Goal: Transaction & Acquisition: Book appointment/travel/reservation

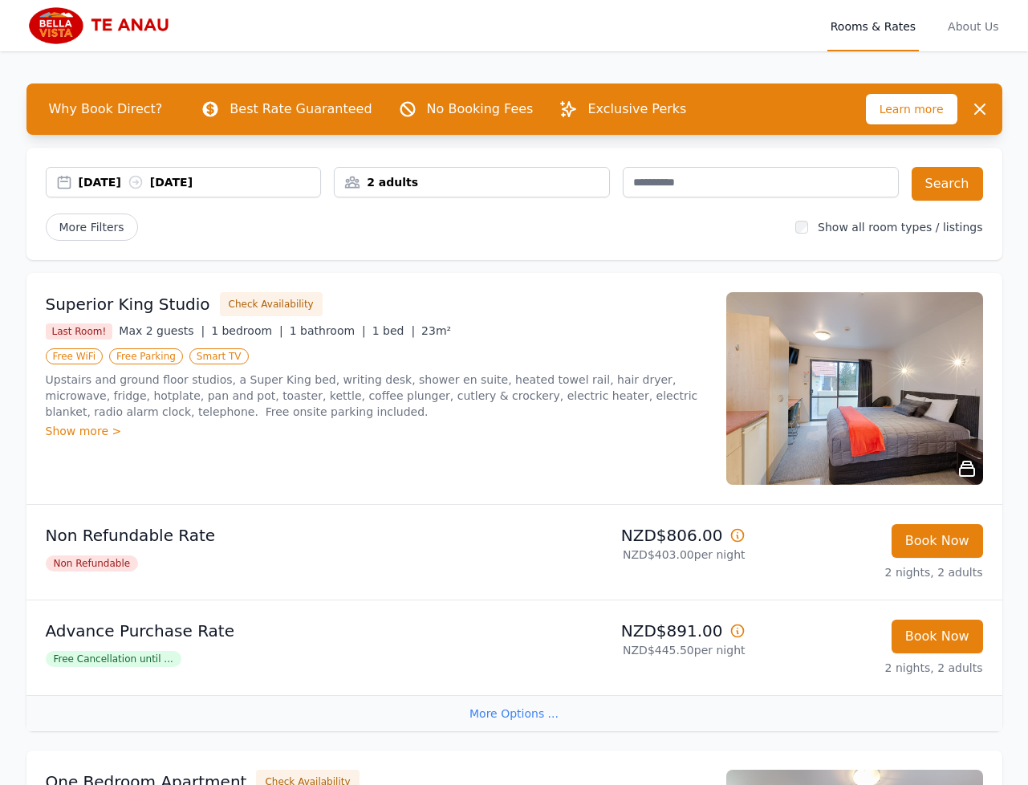
click at [91, 178] on div "19 Nov 2025 21 Nov 2025" at bounding box center [200, 182] width 242 height 16
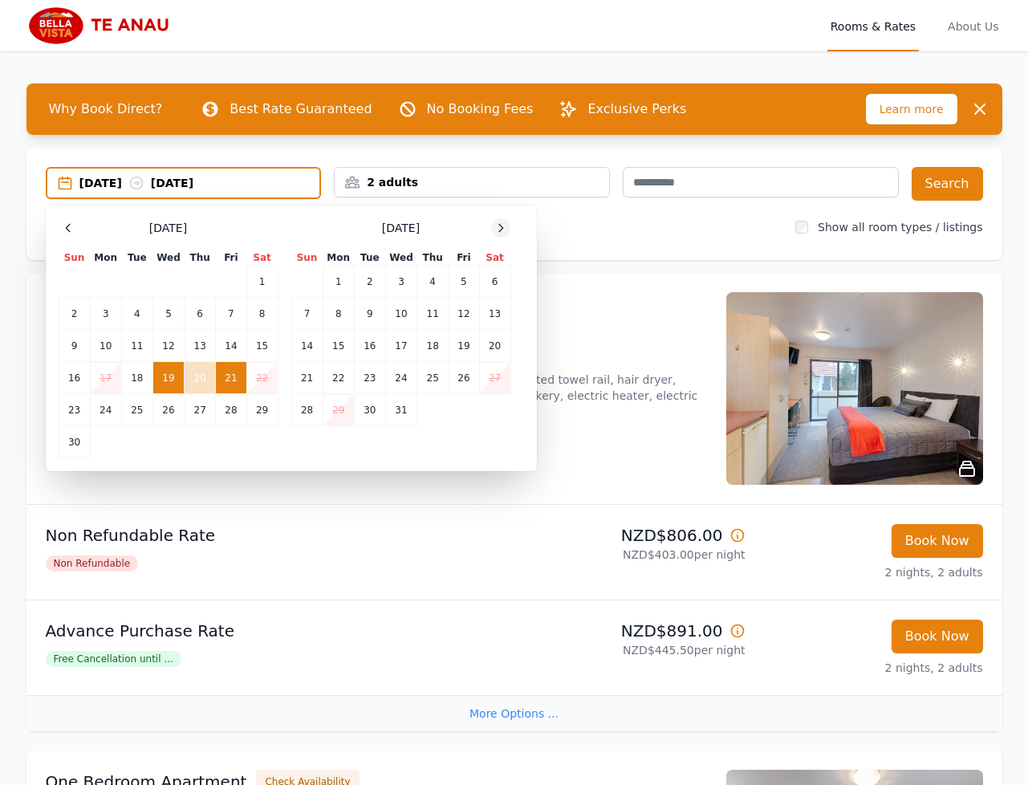
click at [502, 228] on icon at bounding box center [501, 227] width 4 height 7
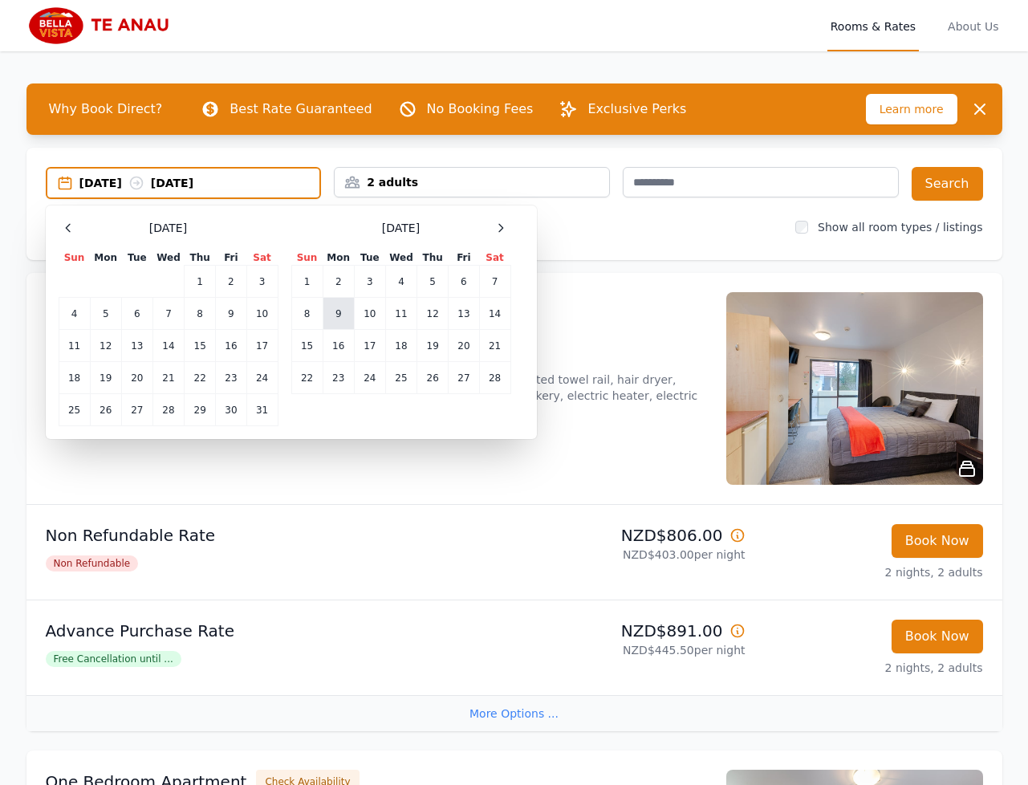
click at [332, 310] on td "9" at bounding box center [337, 314] width 31 height 32
click at [398, 313] on td "11" at bounding box center [400, 314] width 31 height 32
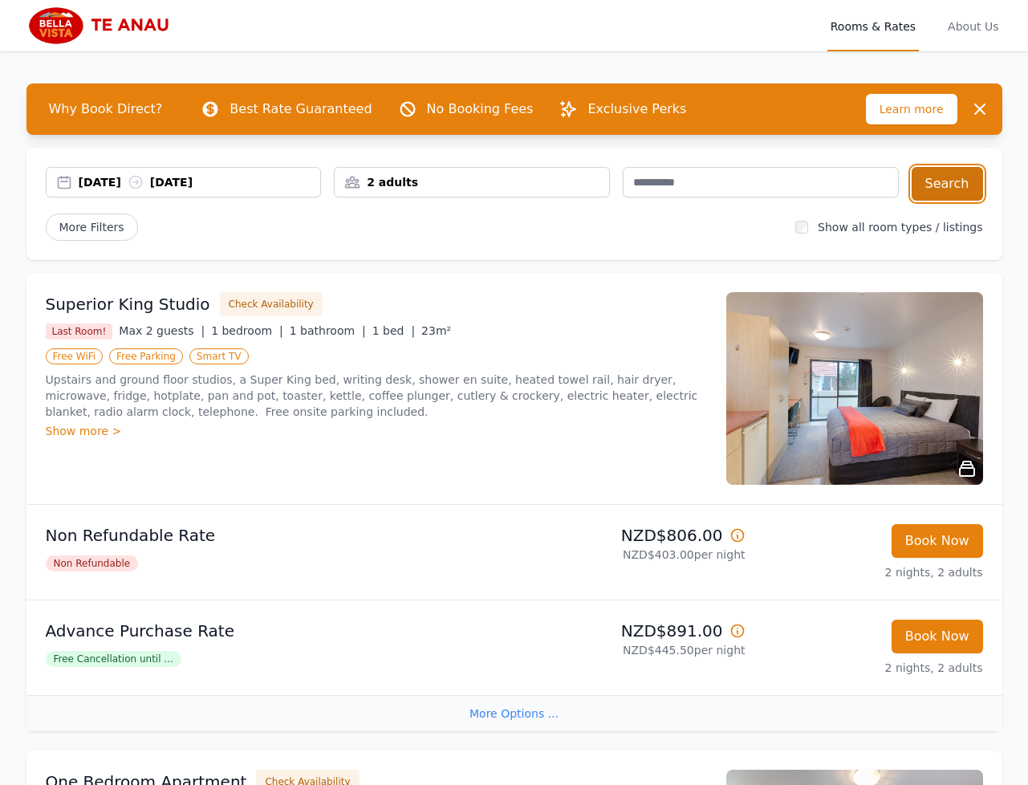
click at [948, 190] on button "Search" at bounding box center [946, 184] width 71 height 34
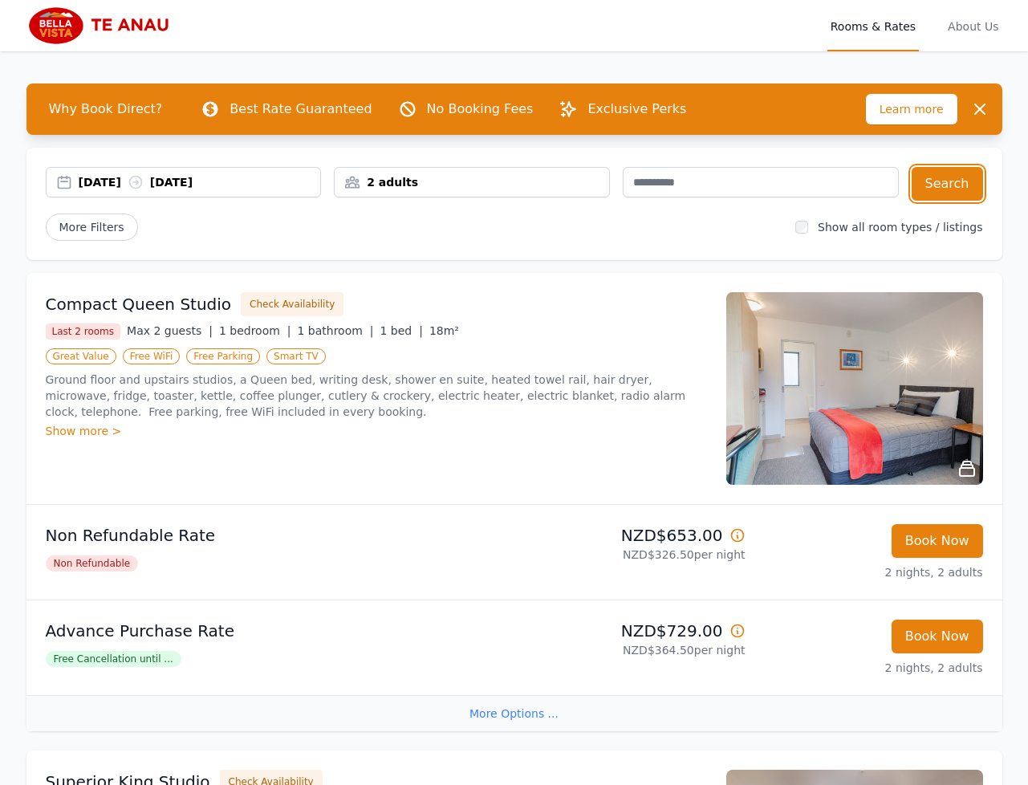
click at [89, 175] on div "09 Feb 2026 11 Feb 2026" at bounding box center [200, 182] width 242 height 16
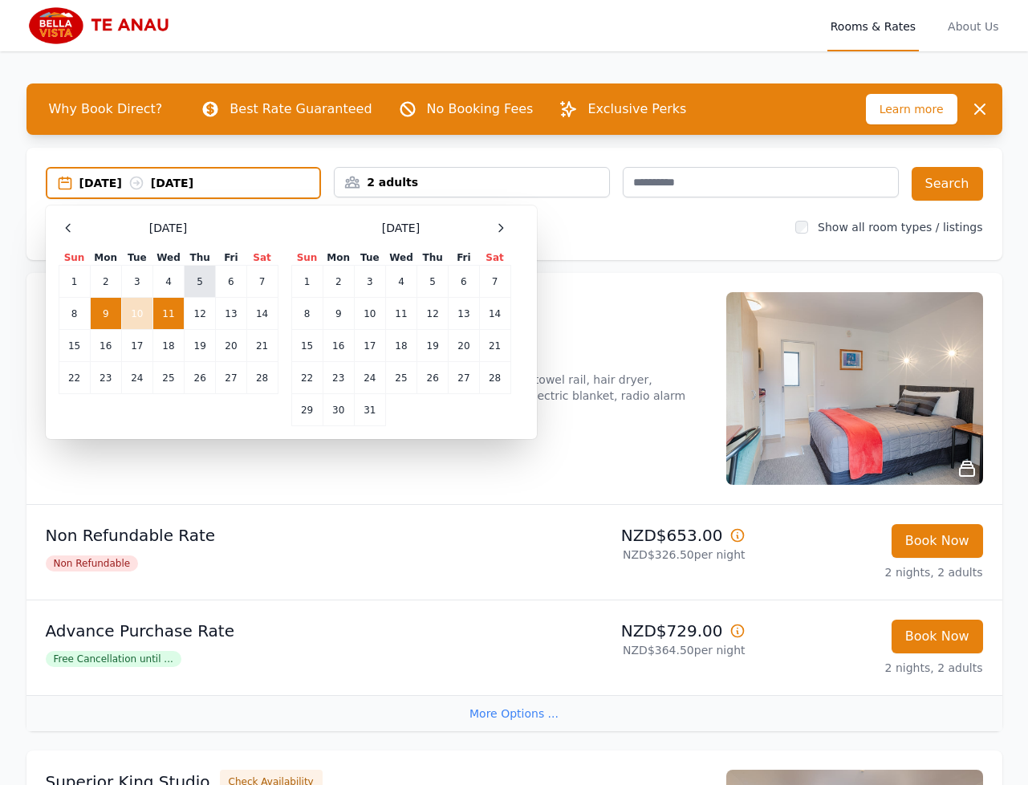
drag, startPoint x: 202, startPoint y: 286, endPoint x: 225, endPoint y: 289, distance: 22.7
click at [202, 286] on td "5" at bounding box center [200, 282] width 31 height 32
click at [255, 288] on td "7" at bounding box center [261, 282] width 31 height 32
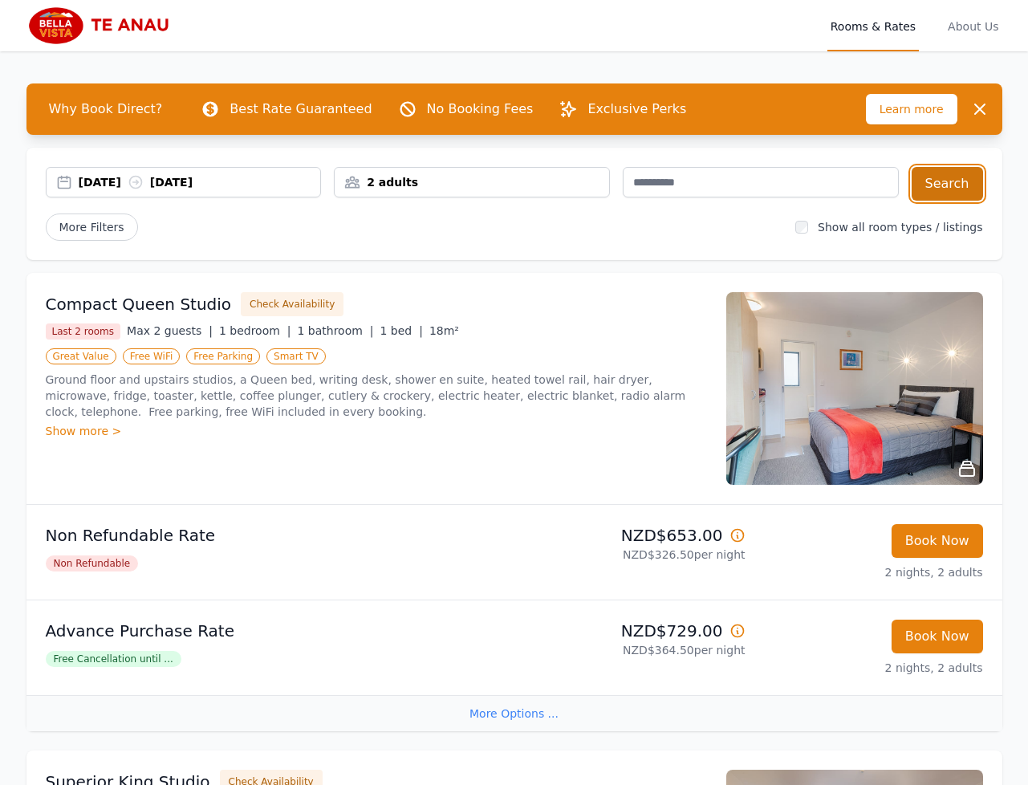
click at [923, 185] on button "Search" at bounding box center [946, 184] width 71 height 34
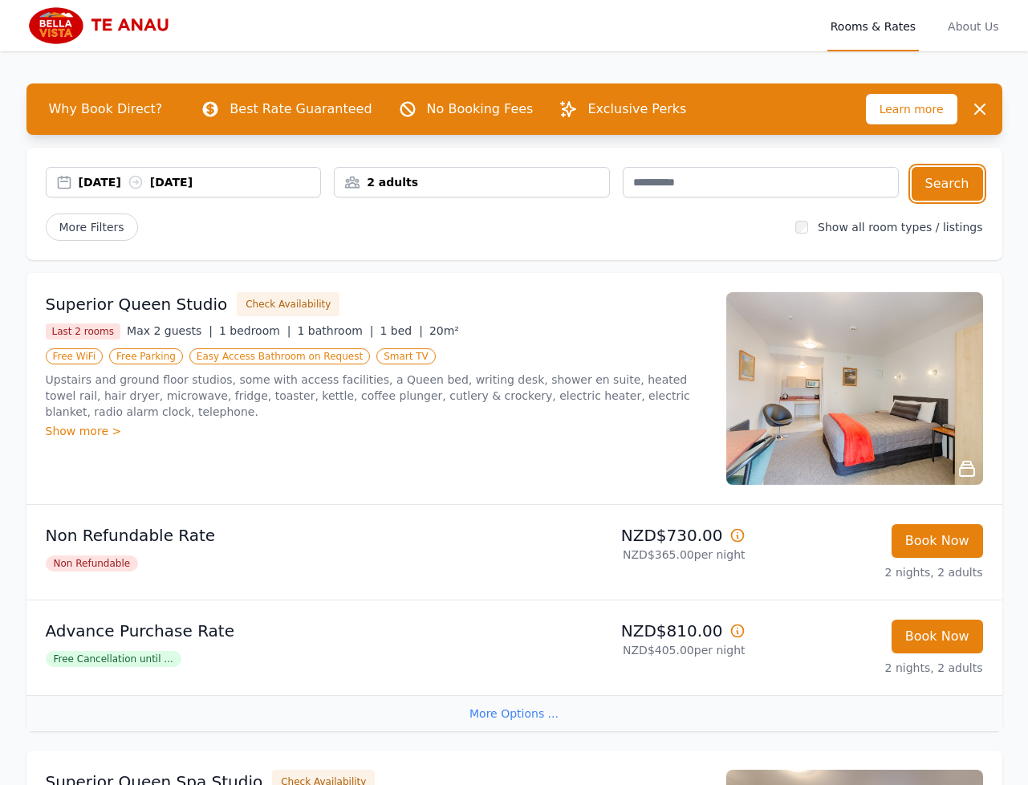
click at [116, 185] on div "05 Feb 2026 07 Feb 2026" at bounding box center [200, 182] width 242 height 16
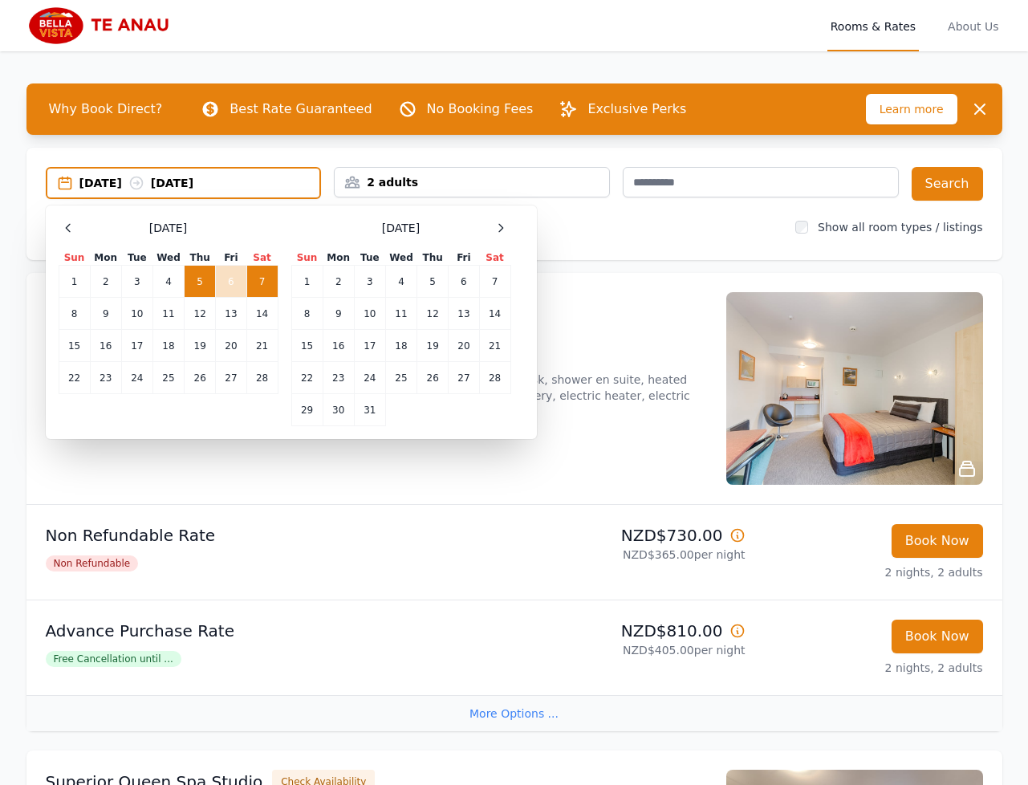
click at [84, 224] on div "February 2026" at bounding box center [169, 227] width 220 height 19
click at [54, 233] on div "Select Dates February 2026 Sun Mon Tue Wed Thu Fri Sat 1 2 3 4 5 6 7 8 9 10 11 …" at bounding box center [291, 321] width 491 height 233
click at [63, 229] on icon at bounding box center [68, 227] width 13 height 13
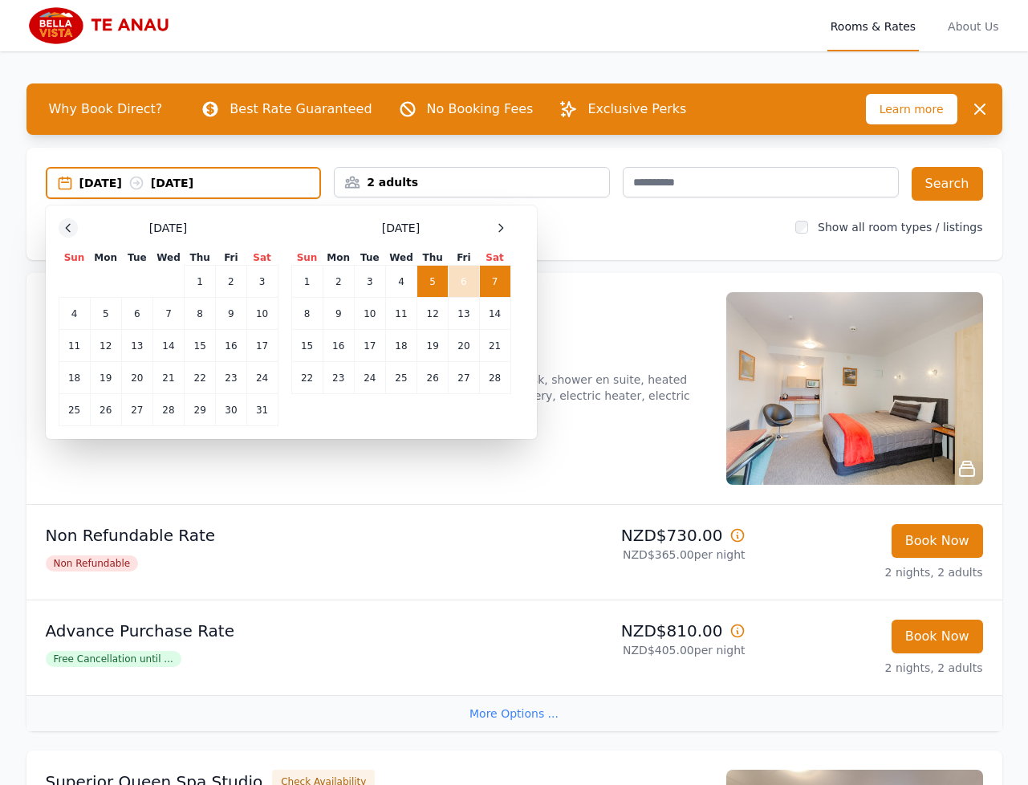
click at [63, 229] on icon at bounding box center [68, 227] width 13 height 13
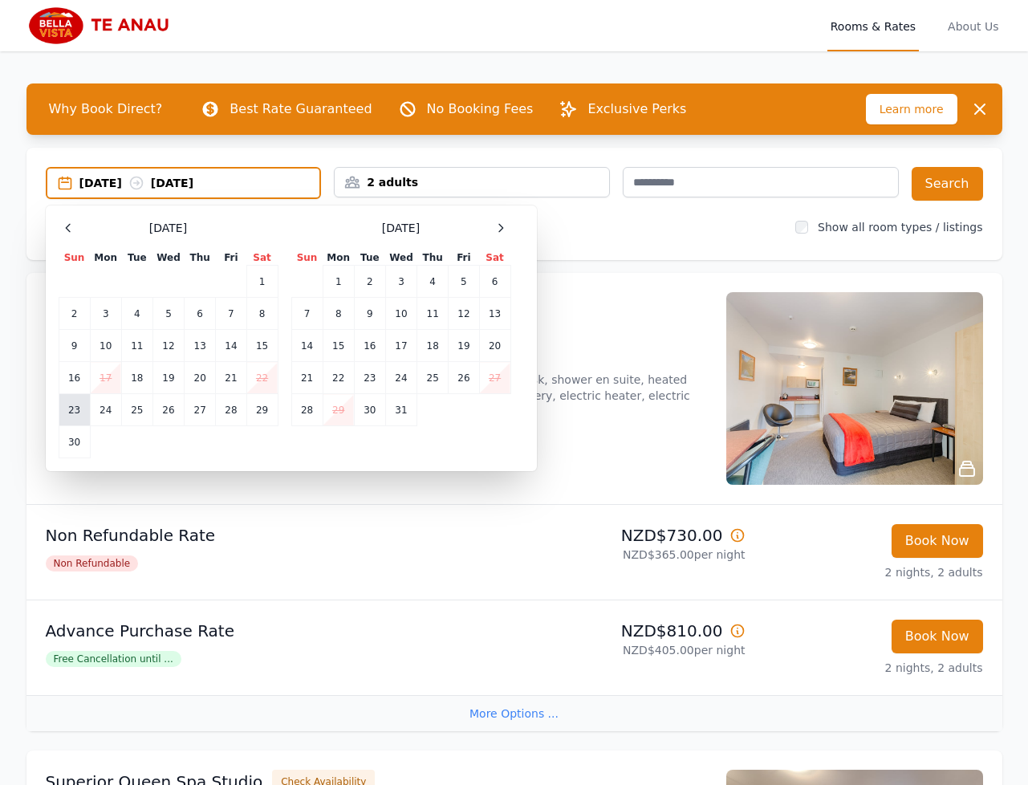
drag, startPoint x: 68, startPoint y: 412, endPoint x: 78, endPoint y: 412, distance: 9.6
click at [68, 412] on td "23" at bounding box center [74, 410] width 31 height 32
click at [144, 409] on td "25" at bounding box center [136, 410] width 31 height 32
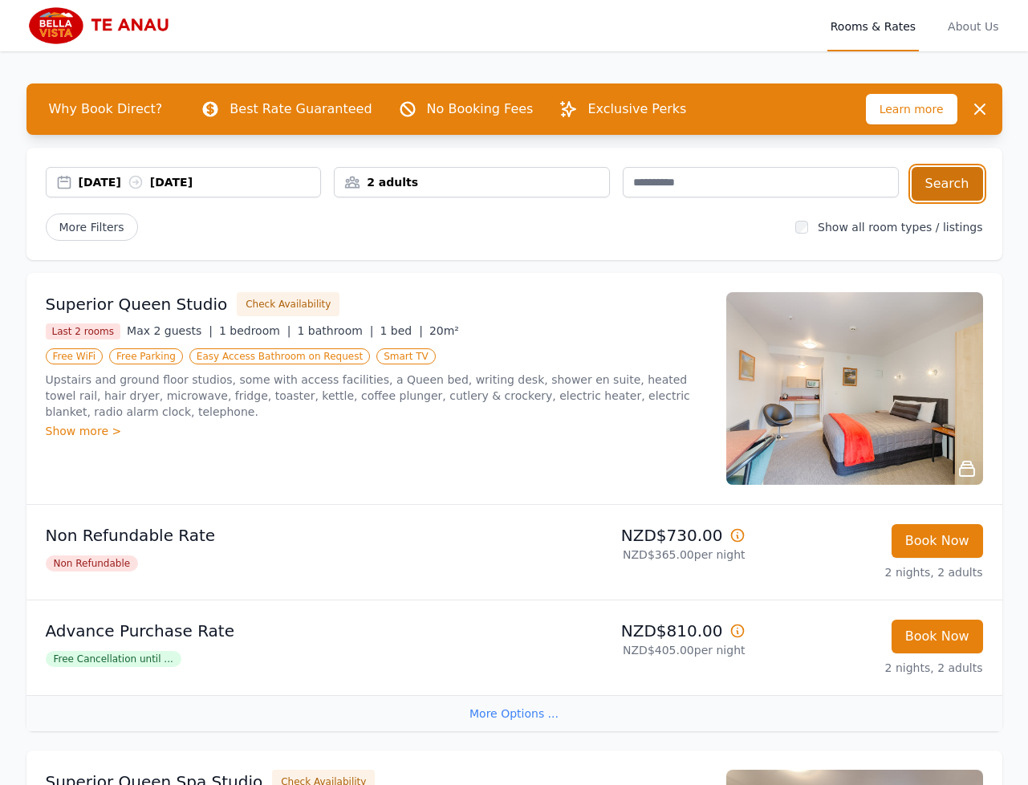
click at [965, 177] on button "Search" at bounding box center [946, 184] width 71 height 34
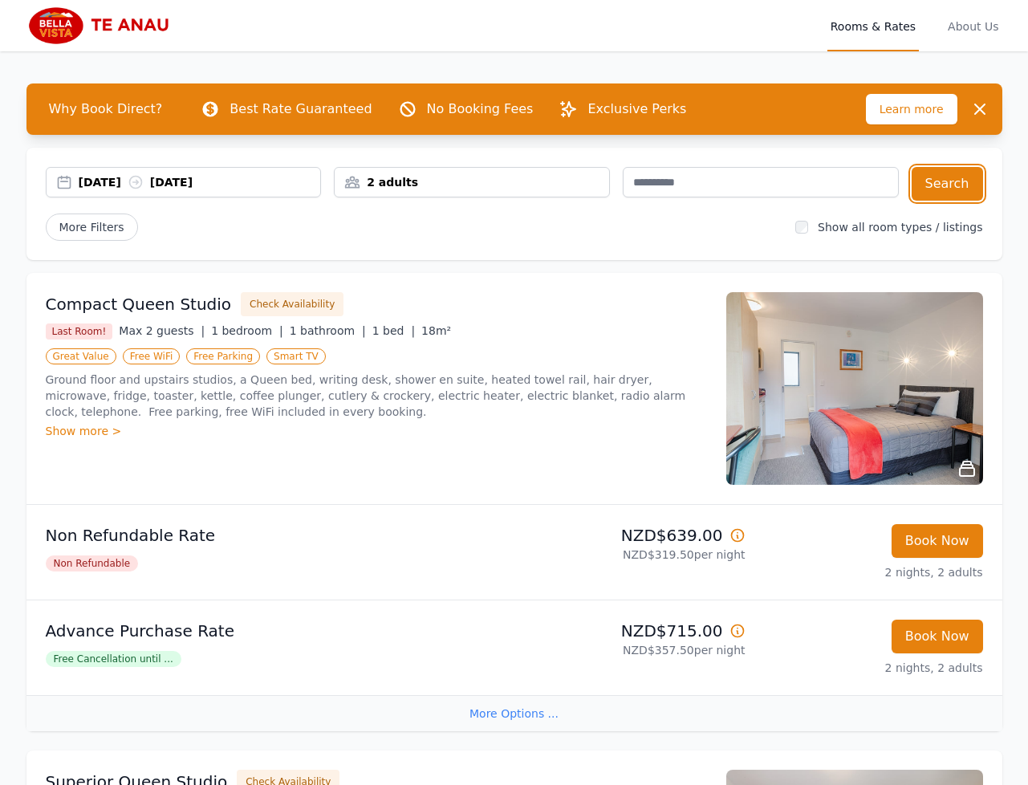
click at [90, 172] on div "23 Nov 2025 25 Nov 2025" at bounding box center [184, 182] width 276 height 30
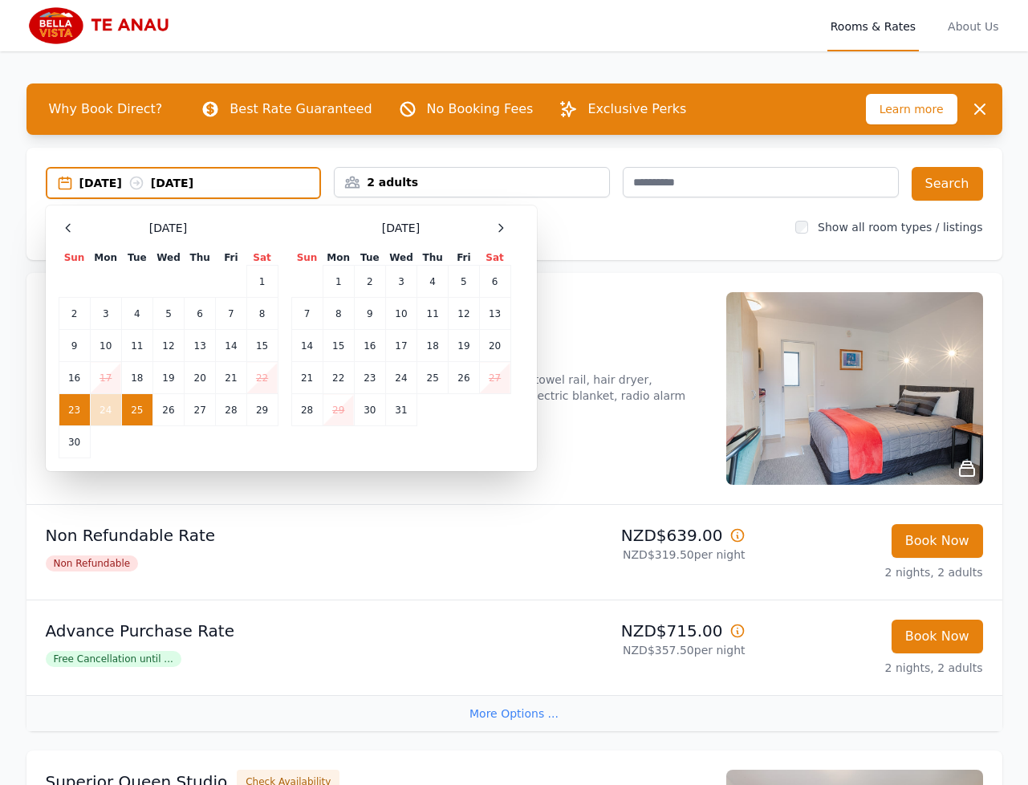
click at [494, 218] on span at bounding box center [500, 227] width 19 height 19
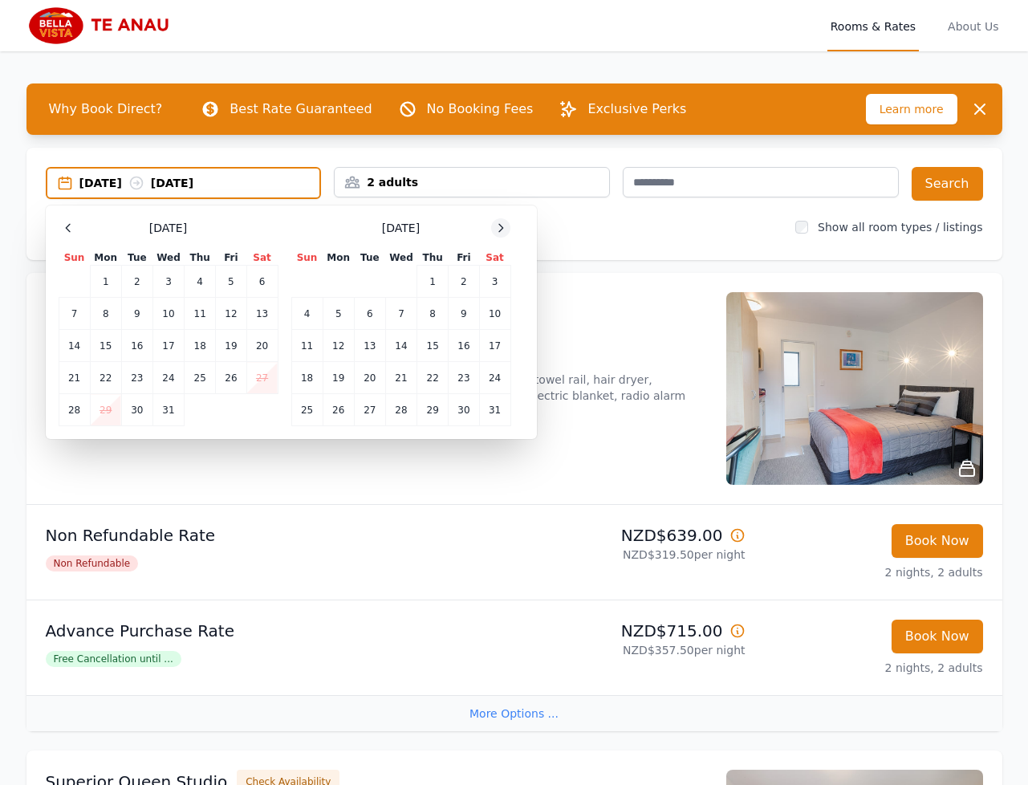
click at [502, 228] on icon at bounding box center [501, 227] width 4 height 7
click at [176, 311] on td "11" at bounding box center [167, 314] width 31 height 32
click at [223, 310] on td "13" at bounding box center [231, 314] width 30 height 32
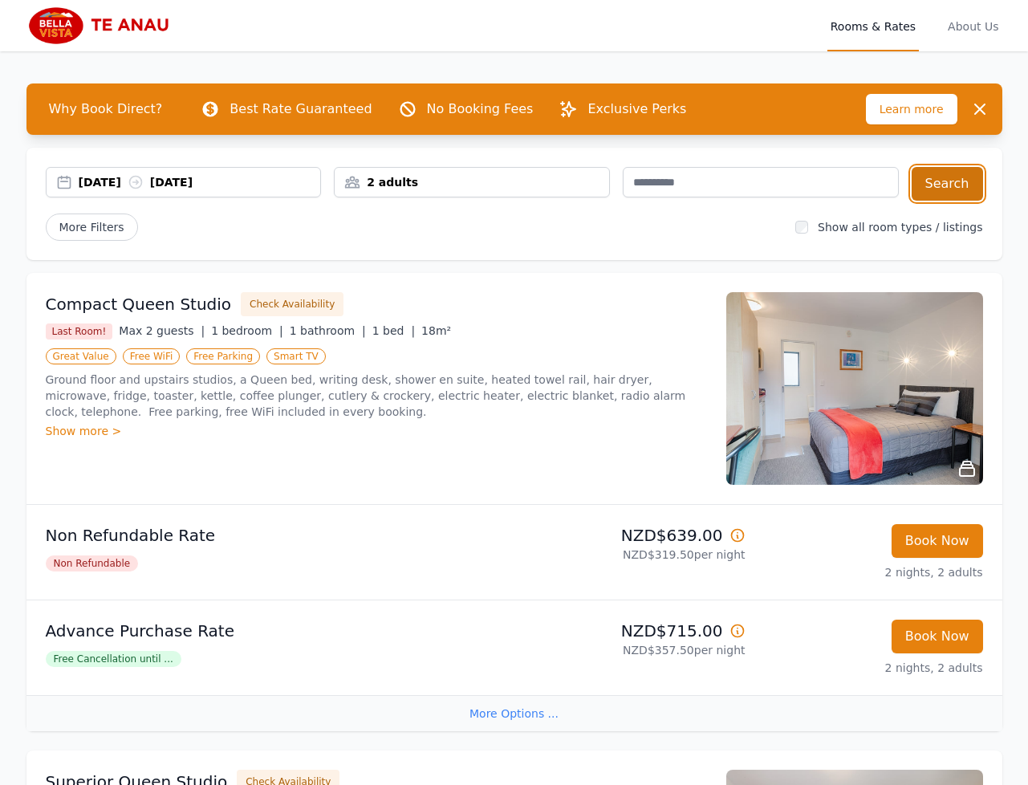
click at [960, 195] on button "Search" at bounding box center [946, 184] width 71 height 34
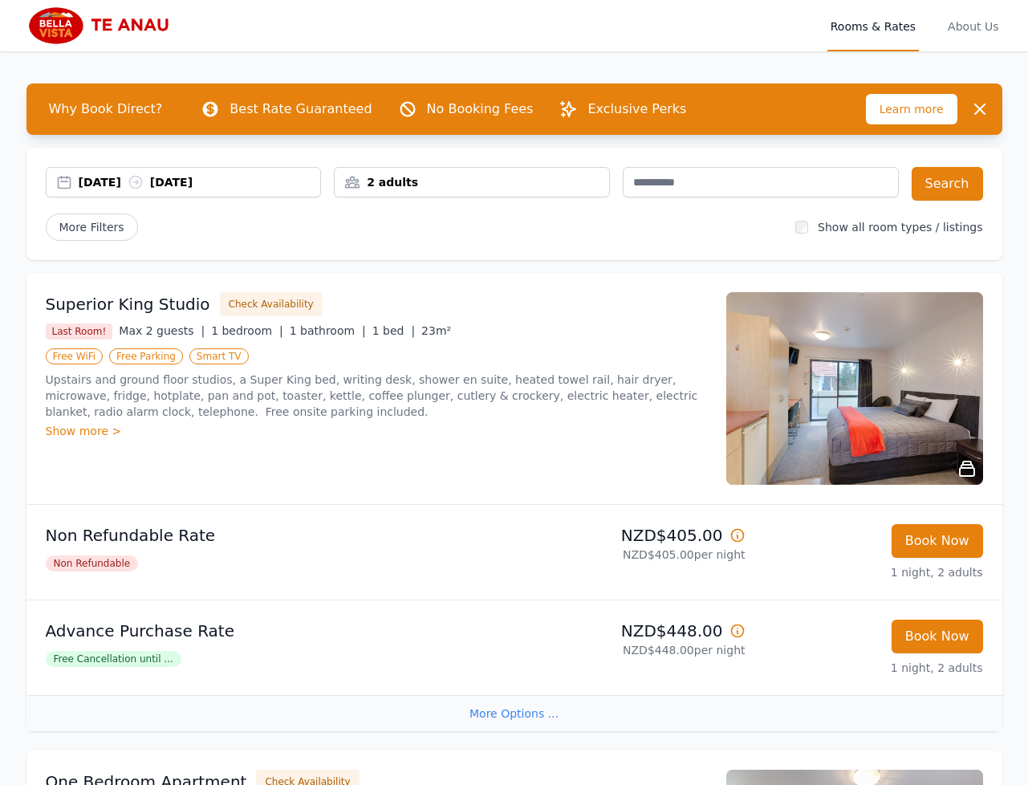
click at [117, 180] on div "[DATE] [DATE]" at bounding box center [200, 182] width 242 height 16
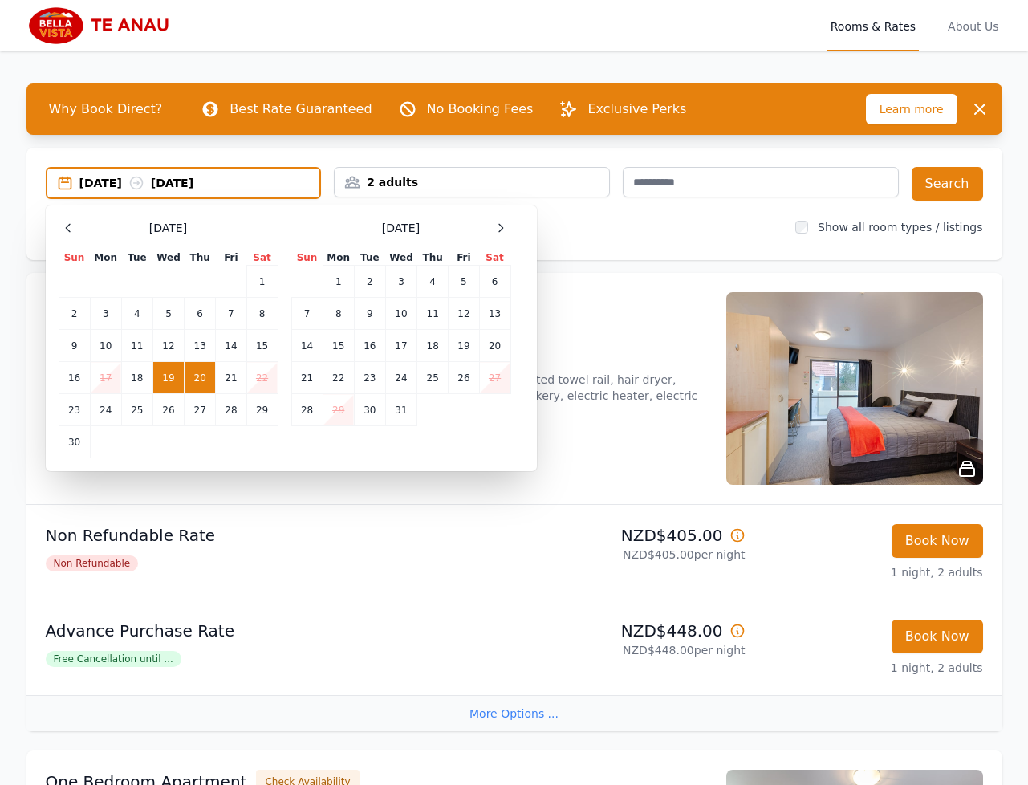
drag, startPoint x: 179, startPoint y: 380, endPoint x: 222, endPoint y: 383, distance: 43.4
click at [179, 381] on td "19" at bounding box center [167, 378] width 31 height 32
click at [222, 383] on td "21" at bounding box center [231, 378] width 30 height 32
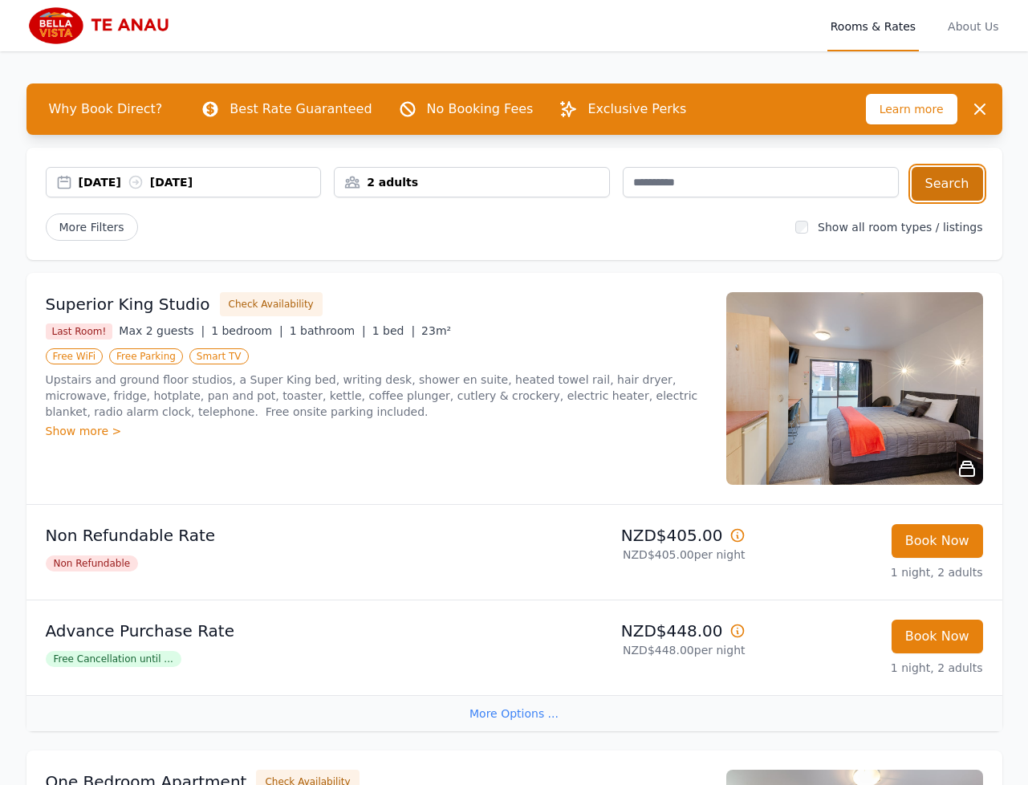
click at [955, 193] on button "Search" at bounding box center [946, 184] width 71 height 34
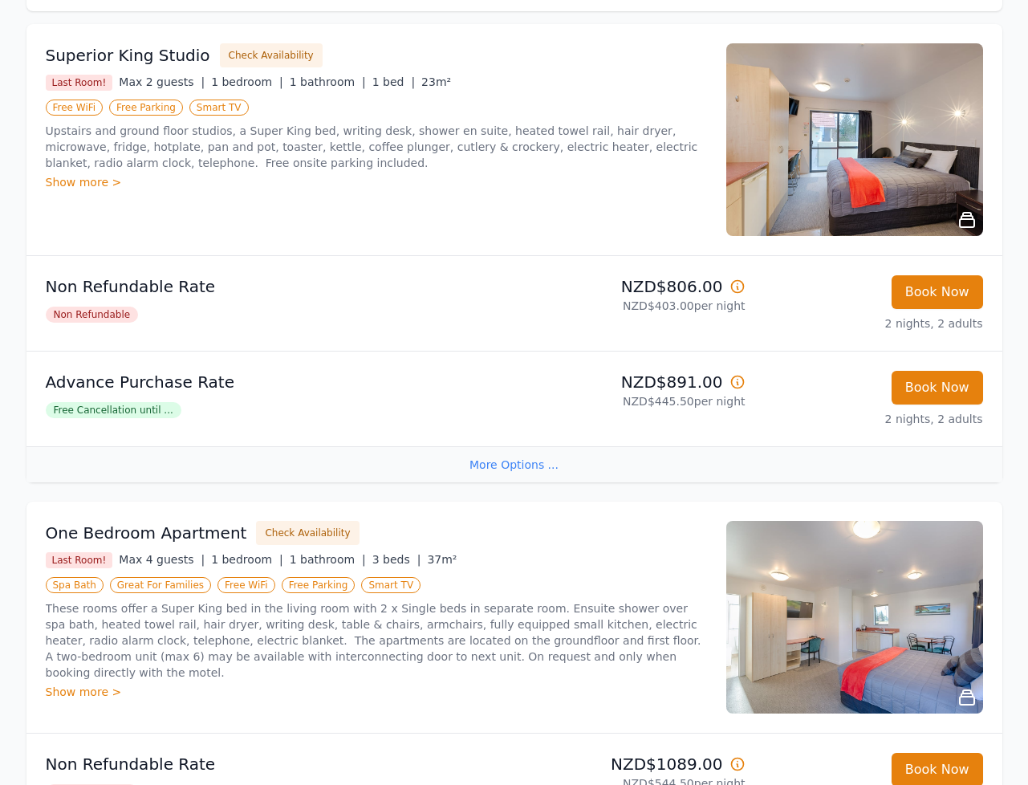
scroll to position [206, 0]
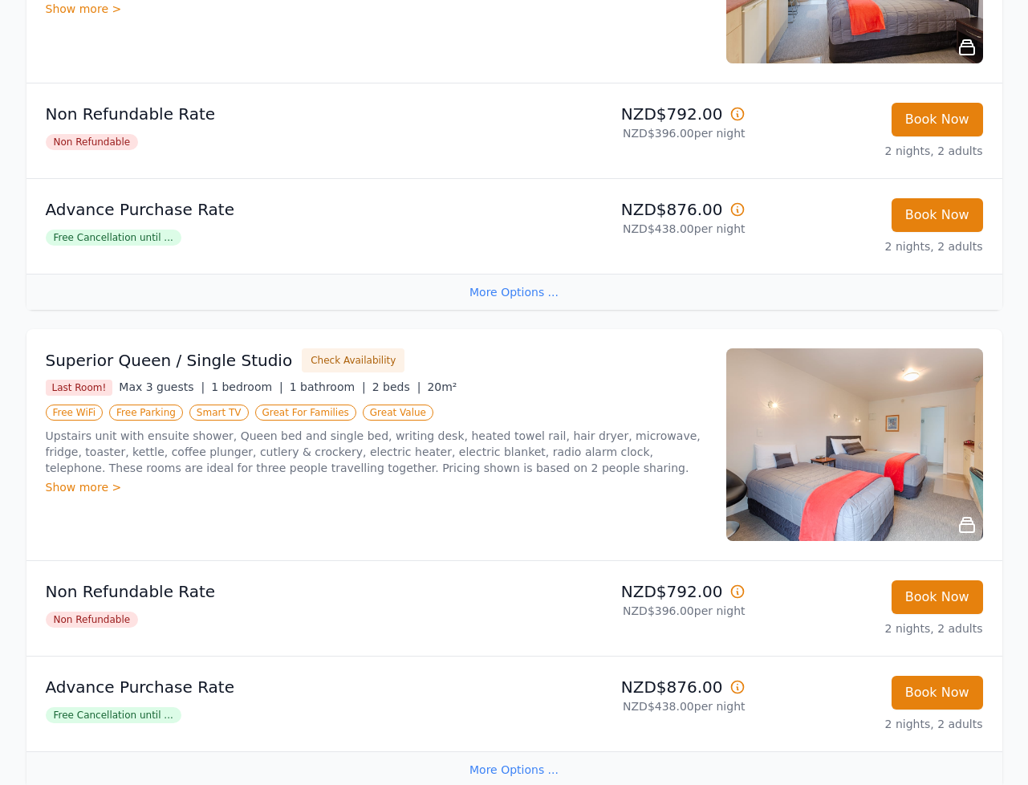
scroll to position [1459, 0]
